Goal: Task Accomplishment & Management: Use online tool/utility

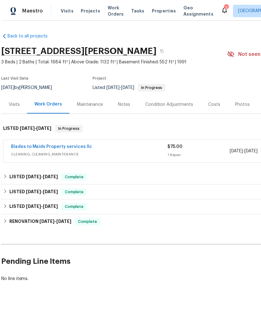
scroll to position [0, 10]
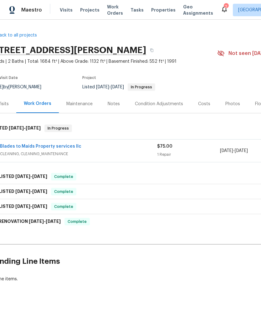
click at [92, 9] on span "Projects" at bounding box center [89, 10] width 19 height 6
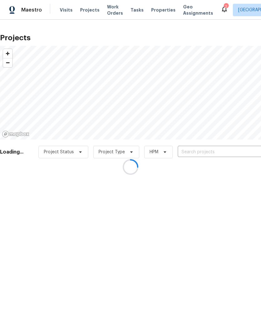
click at [203, 151] on div at bounding box center [130, 167] width 261 height 334
click at [213, 153] on div at bounding box center [130, 167] width 261 height 334
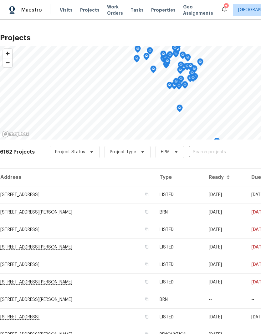
click at [204, 157] on input "text" at bounding box center [225, 153] width 72 height 10
type input "[GEOGRAPHIC_DATA]"
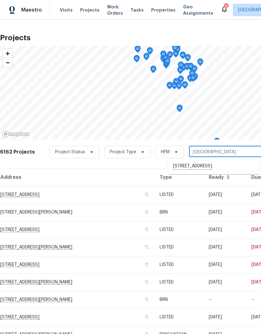
click at [211, 164] on li "[STREET_ADDRESS]" at bounding box center [213, 166] width 91 height 11
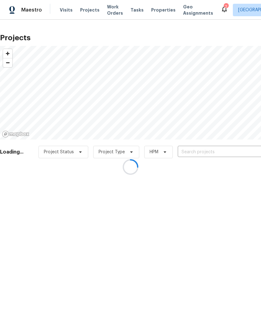
type input "[STREET_ADDRESS]"
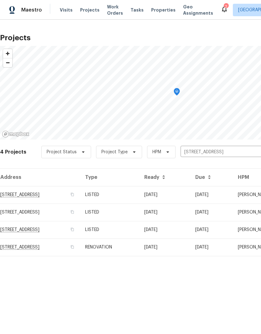
click at [47, 196] on td "[STREET_ADDRESS]" at bounding box center [40, 195] width 80 height 18
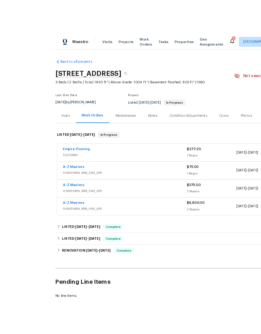
scroll to position [9, 0]
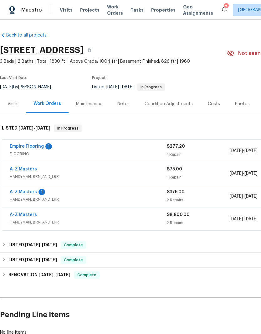
click at [35, 144] on link "Empire Flooring" at bounding box center [27, 146] width 34 height 4
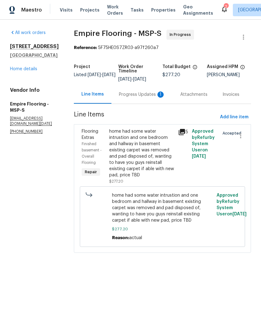
click at [137, 97] on div "Progress Updates 1" at bounding box center [142, 95] width 46 height 6
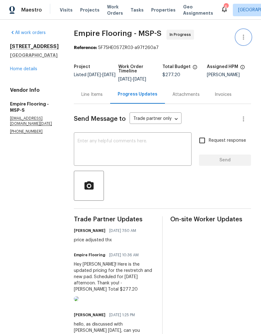
click at [243, 40] on icon "button" at bounding box center [243, 37] width 8 height 8
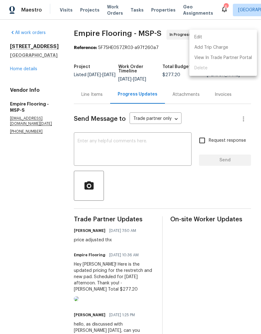
click at [215, 38] on li "Edit" at bounding box center [223, 37] width 68 height 10
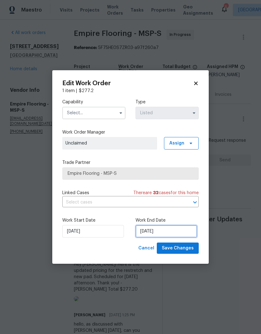
click at [173, 238] on input "[DATE]" at bounding box center [166, 231] width 62 height 13
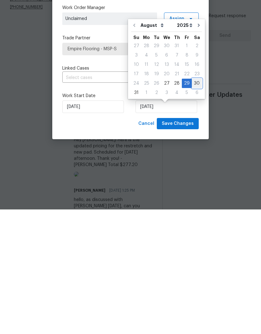
click at [193, 204] on div "30" at bounding box center [197, 208] width 10 height 9
type input "[DATE]"
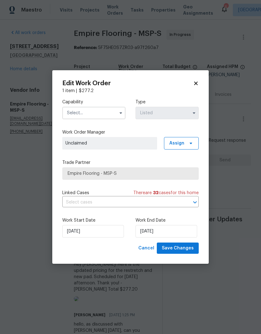
click at [109, 112] on input "text" at bounding box center [93, 113] width 63 height 13
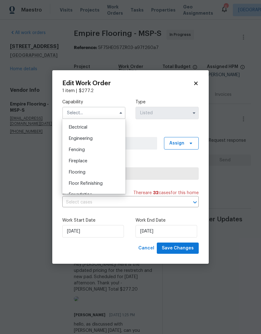
scroll to position [196, 0]
click at [92, 173] on div "Flooring" at bounding box center [94, 172] width 60 height 11
type input "Flooring"
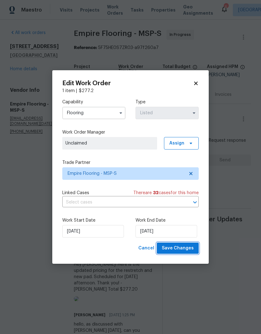
click at [188, 252] on span "Save Changes" at bounding box center [178, 249] width 32 height 8
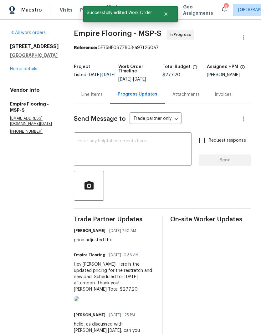
click at [118, 139] on textarea at bounding box center [133, 150] width 110 height 22
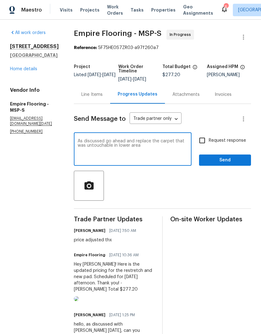
click at [108, 139] on textarea "As discussed go ahead and replace the carpet that was untouchable in lower area" at bounding box center [133, 150] width 110 height 22
click at [175, 139] on textarea "As discussed go ahead and replace the carpet that was not usuable in lower area" at bounding box center [133, 150] width 110 height 22
click at [154, 139] on textarea "As discussed go ahead and replace the carpet that was not usuable in lower area…" at bounding box center [133, 150] width 110 height 22
click at [164, 139] on textarea "As discussed go ahead and replace the carpet that was not usuable in lower area…" at bounding box center [133, 150] width 110 height 22
type textarea "As discussed go ahead and replace the carpet that was not usuable in lower area…"
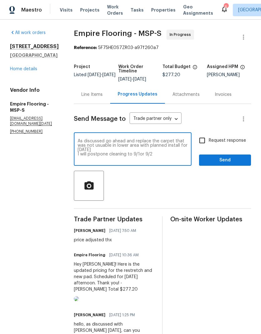
click at [176, 171] on div at bounding box center [162, 186] width 177 height 30
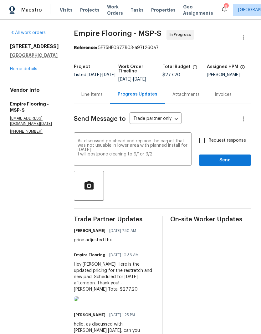
click at [200, 134] on input "Request response" at bounding box center [201, 140] width 13 height 13
checkbox input "true"
click at [220, 157] on span "Send" at bounding box center [225, 161] width 42 height 8
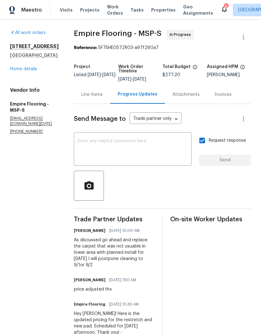
click at [28, 70] on link "Home details" at bounding box center [23, 69] width 27 height 4
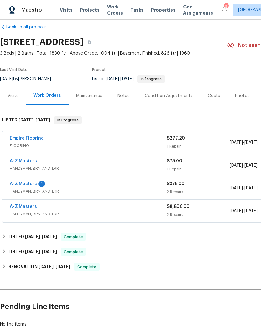
scroll to position [8, 0]
click at [23, 186] on link "A-Z Masters" at bounding box center [23, 184] width 27 height 4
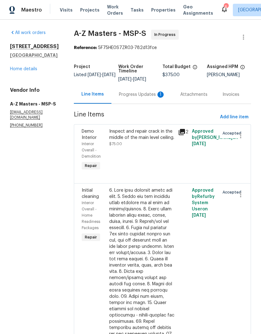
click at [119, 98] on div "Progress Updates 1" at bounding box center [142, 95] width 46 height 6
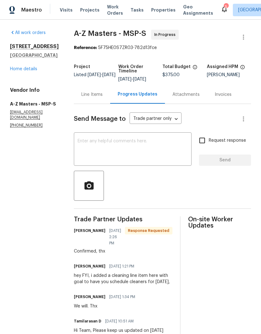
click at [120, 148] on textarea at bounding box center [133, 150] width 110 height 22
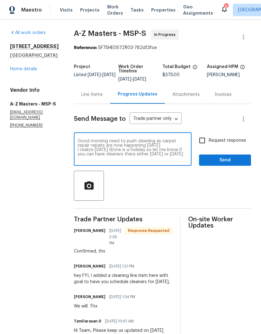
click at [164, 172] on div at bounding box center [162, 186] width 177 height 30
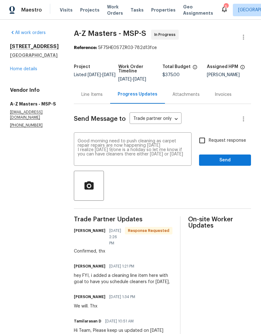
click at [97, 149] on textarea "Good morning need to push cleaning as carpet repair repairs are now happening […" at bounding box center [133, 150] width 110 height 22
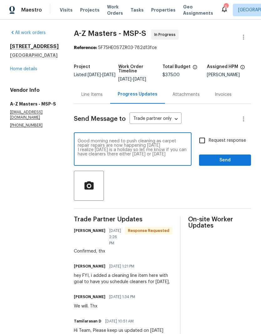
type textarea "Good morning need to push cleaning as carpet repair repairs are now happening […"
click at [180, 184] on div at bounding box center [162, 186] width 177 height 30
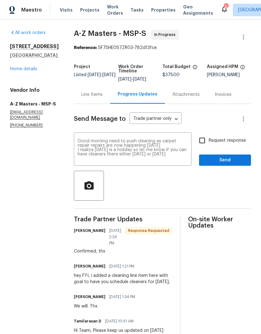
click at [202, 136] on input "Request response" at bounding box center [201, 140] width 13 height 13
checkbox input "true"
click at [220, 160] on span "Send" at bounding box center [225, 161] width 42 height 8
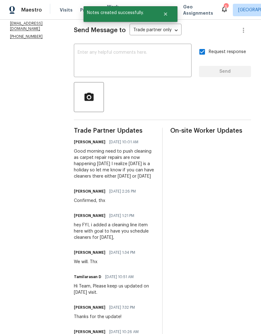
scroll to position [90, 0]
